Goal: Ask a question

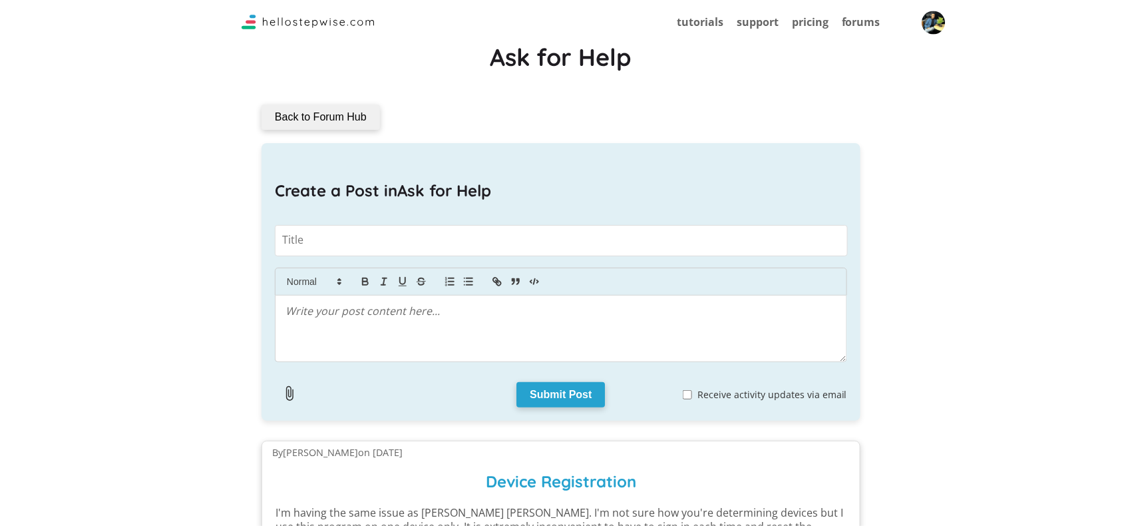
click at [945, 12] on button "button" at bounding box center [933, 22] width 37 height 37
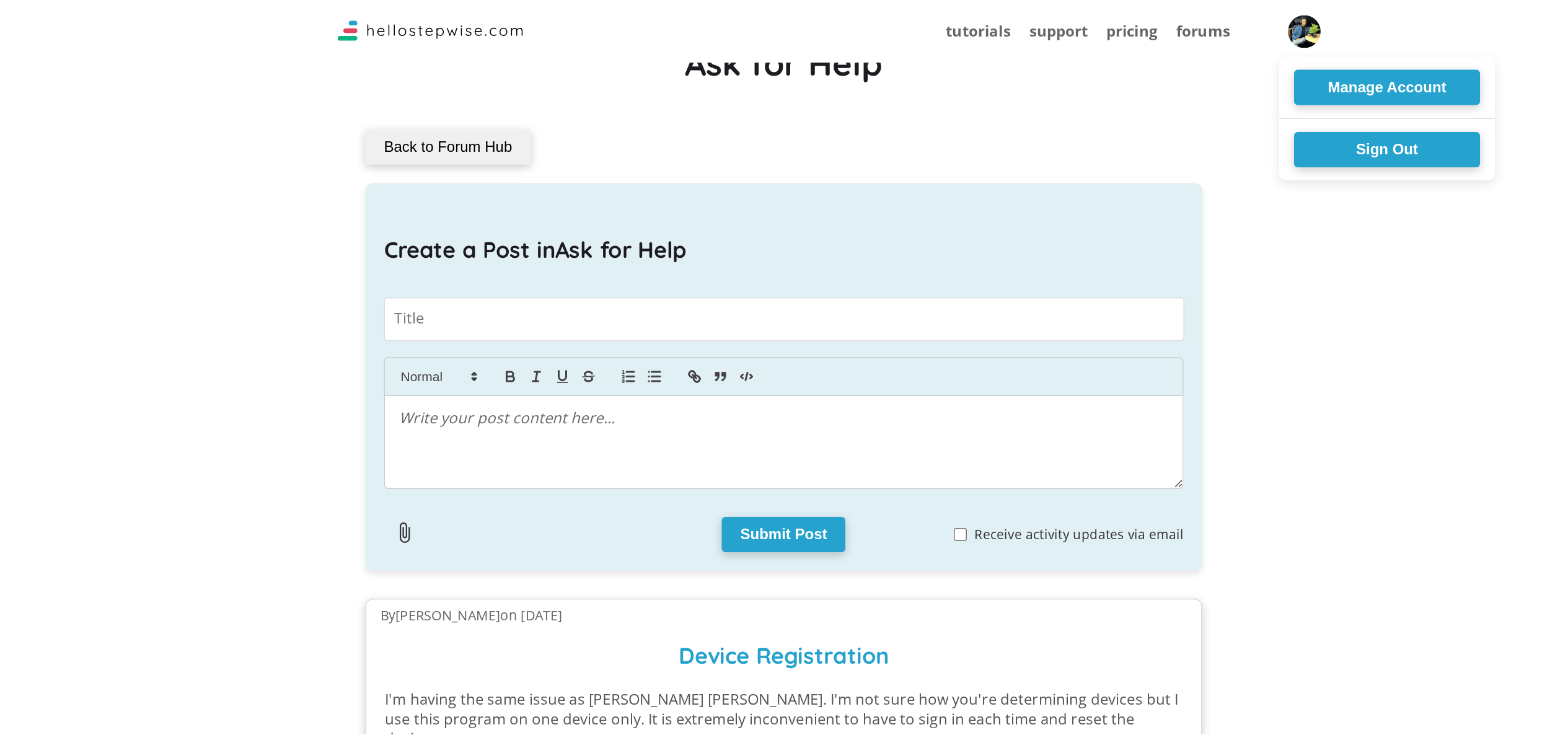
scroll to position [13, 0]
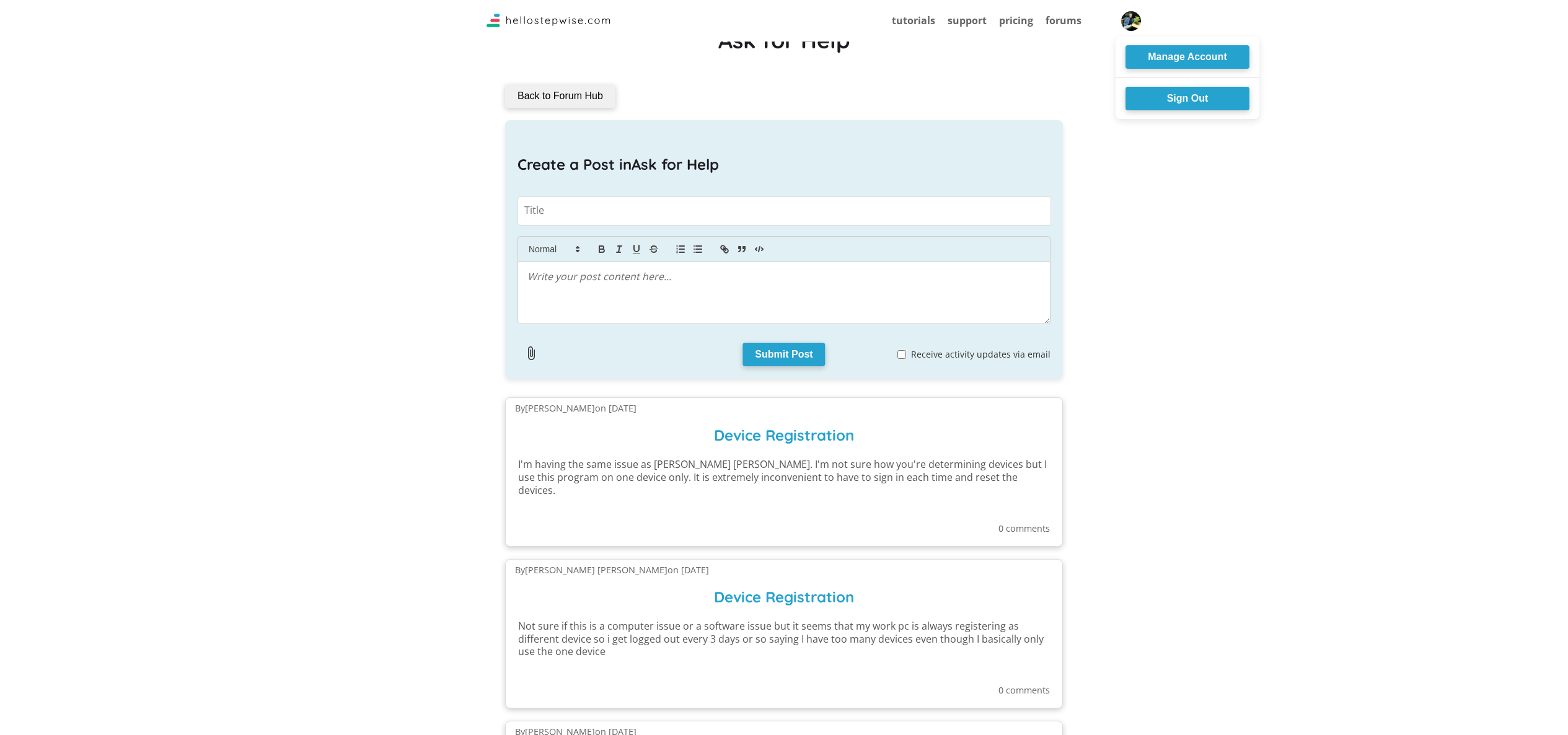
click at [1044, 4] on div at bounding box center [784, 367] width 1568 height 735
